Goal: Task Accomplishment & Management: Manage account settings

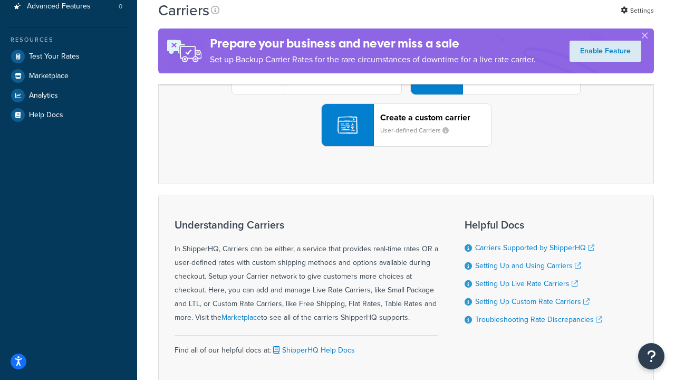
click at [406, 147] on div "UPS® Published daily rates FedEx List rates USPS Online rates See all live rate…" at bounding box center [406, 73] width 474 height 147
click at [525, 19] on header "FedEx" at bounding box center [524, 14] width 111 height 10
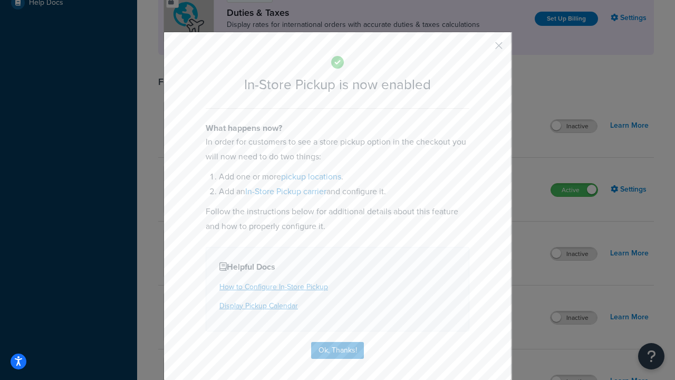
click at [483, 49] on button "button" at bounding box center [483, 49] width 3 height 3
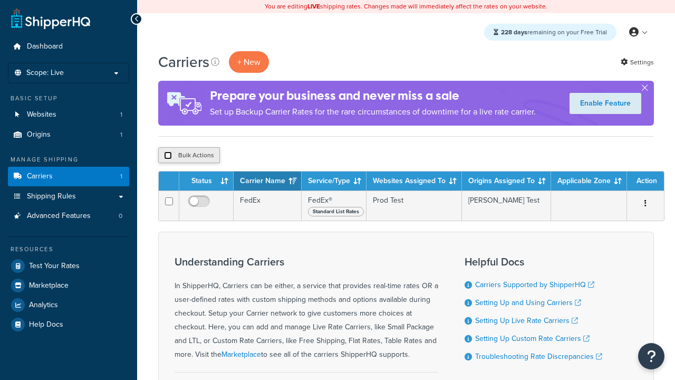
click at [168, 156] on input "checkbox" at bounding box center [168, 155] width 8 height 8
checkbox input "true"
click at [0, 0] on button "Delete" at bounding box center [0, 0] width 0 height 0
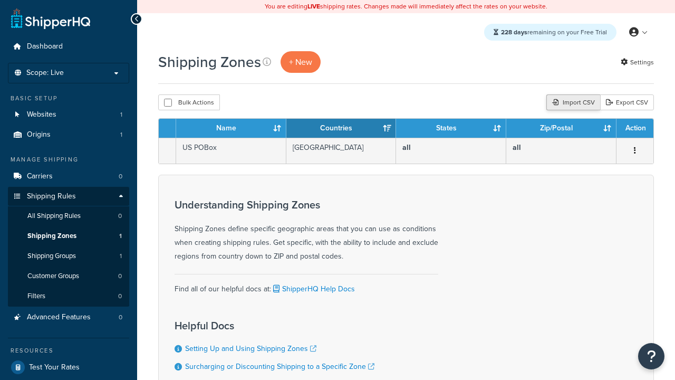
click at [572, 103] on div "Import CSV" at bounding box center [574, 102] width 54 height 16
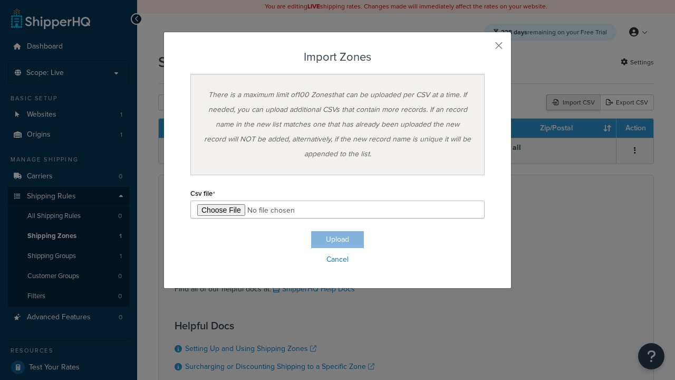
type input "C:\fakepath\importZonesFailure.csv"
click at [338, 239] on button "Upload" at bounding box center [337, 239] width 53 height 17
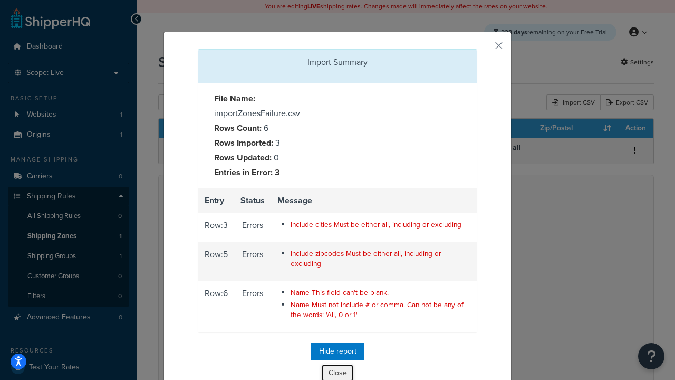
click at [338, 371] on button "Close" at bounding box center [338, 373] width 32 height 18
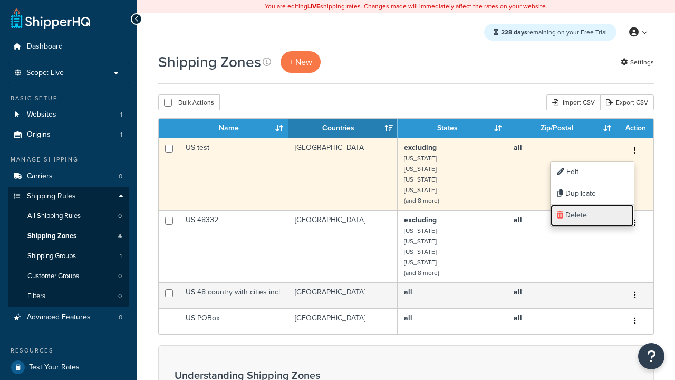
click at [592, 215] on link "Delete" at bounding box center [592, 216] width 83 height 22
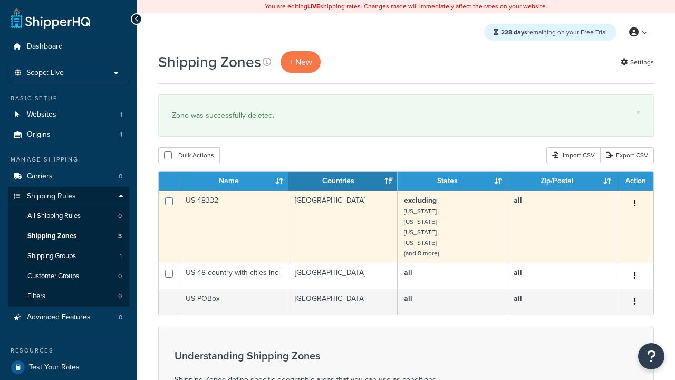
click at [635, 204] on icon "button" at bounding box center [635, 202] width 2 height 7
click at [0, 0] on link "Delete" at bounding box center [0, 0] width 0 height 0
